Goal: Information Seeking & Learning: Check status

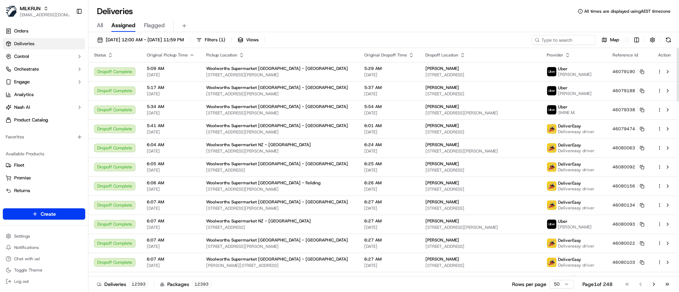
click at [550, 43] on input at bounding box center [564, 40] width 64 height 10
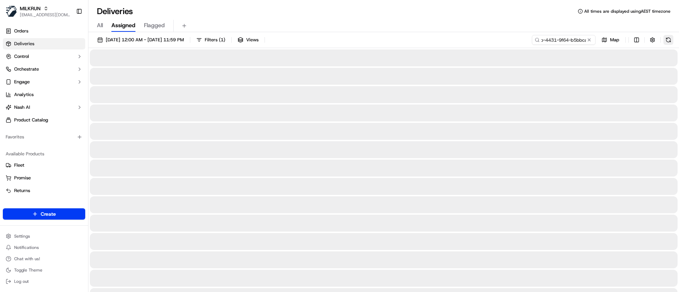
type input "787bf6bc-66fb-4431-9f64-b5bbca89cd70"
click at [669, 40] on button at bounding box center [668, 40] width 10 height 10
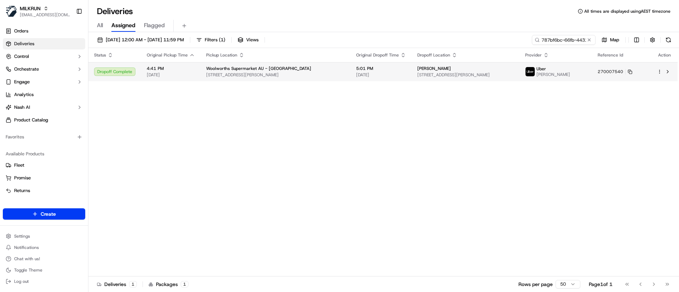
click at [379, 72] on span "[DATE]" at bounding box center [381, 75] width 50 height 6
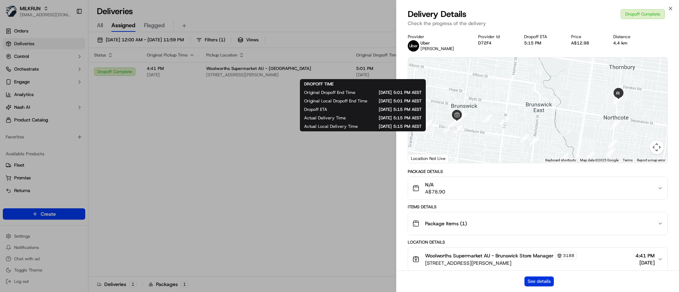
click at [539, 283] on button "See details" at bounding box center [538, 282] width 29 height 10
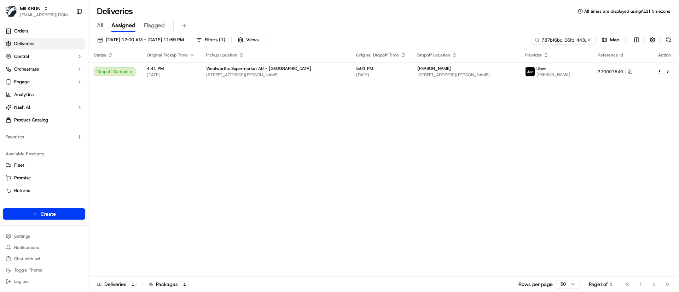
drag, startPoint x: 590, startPoint y: 40, endPoint x: 555, endPoint y: 25, distance: 38.1
click at [590, 39] on button at bounding box center [589, 39] width 7 height 7
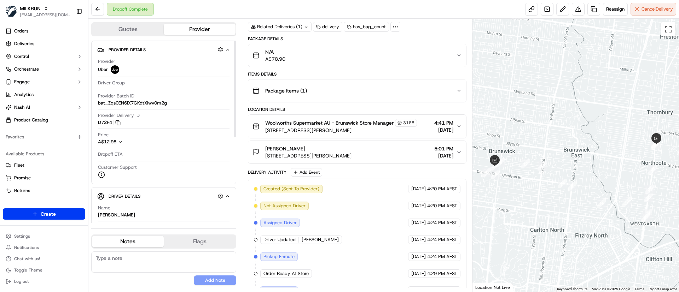
scroll to position [119, 0]
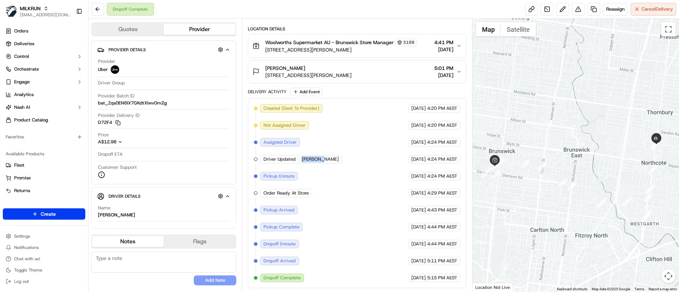
drag, startPoint x: 303, startPoint y: 158, endPoint x: 326, endPoint y: 160, distance: 23.8
click at [326, 160] on div "Created (Sent To Provider) Uber 18/09/2025 4:20 PM AEST Not Assigned Driver Ube…" at bounding box center [357, 193] width 206 height 178
copy div "[PERSON_NAME]"
click at [30, 42] on span "Deliveries" at bounding box center [24, 44] width 20 height 6
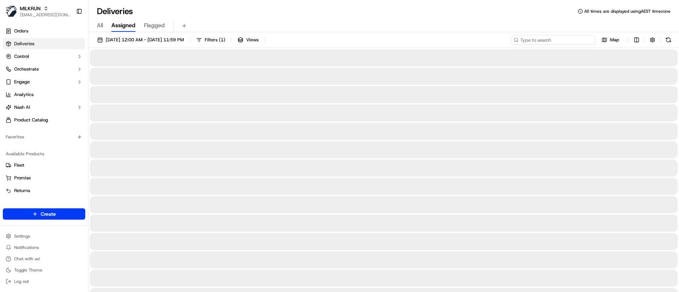
click at [569, 38] on input at bounding box center [553, 40] width 85 height 10
paste input "[PERSON_NAME]"
click at [523, 40] on input "[PERSON_NAME]" at bounding box center [553, 40] width 85 height 10
type input "[PERSON_NAME]"
click at [664, 39] on button at bounding box center [668, 40] width 10 height 10
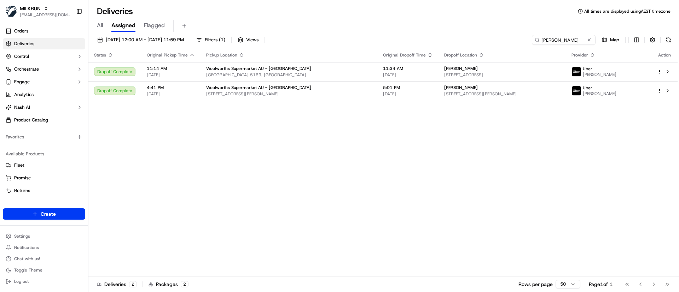
click at [370, 186] on div "Status Original Pickup Time Pickup Location Original Dropoff Time Dropoff Locat…" at bounding box center [382, 162] width 589 height 229
